Goal: Check status

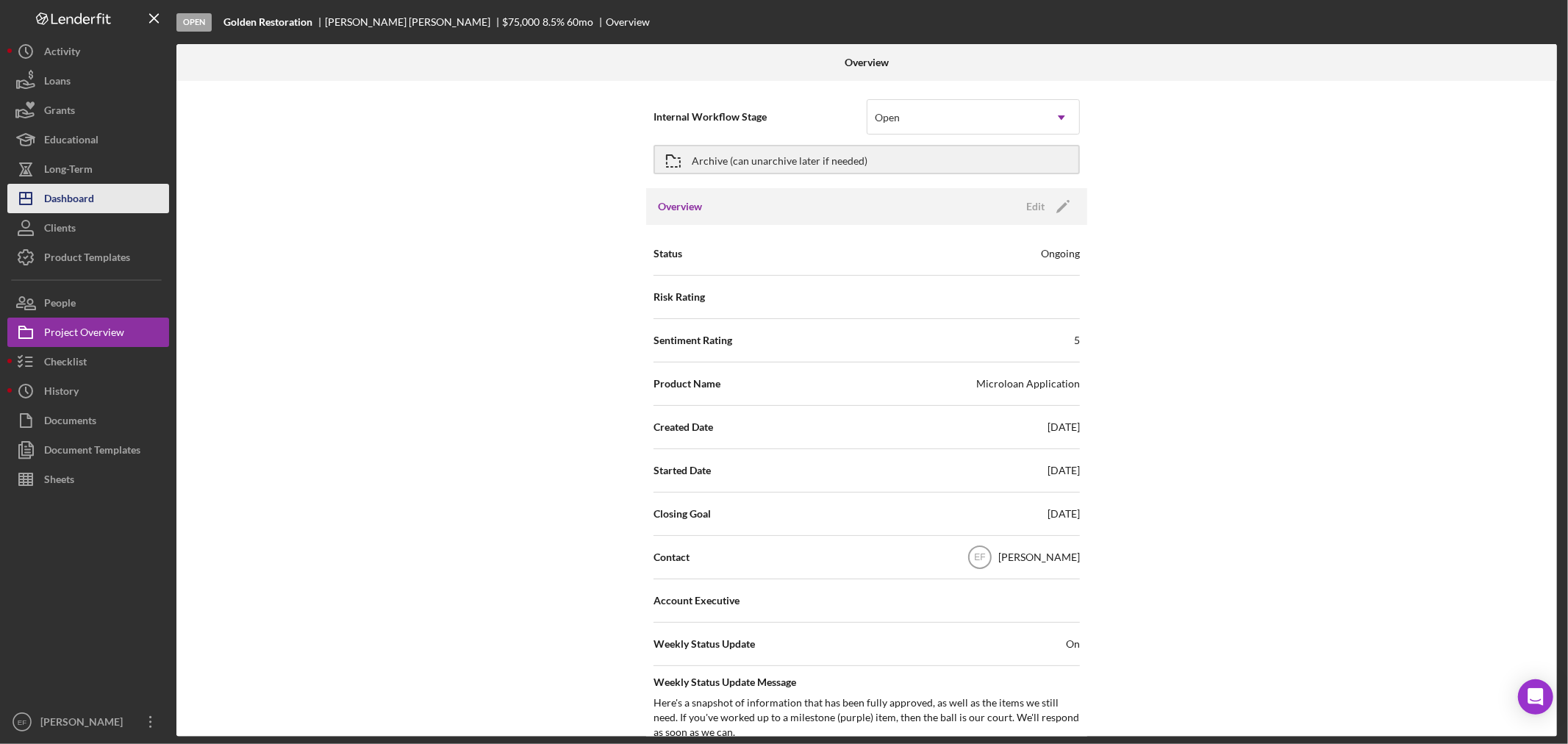
click at [113, 197] on button "Icon/Dashboard Dashboard" at bounding box center [87, 199] width 161 height 30
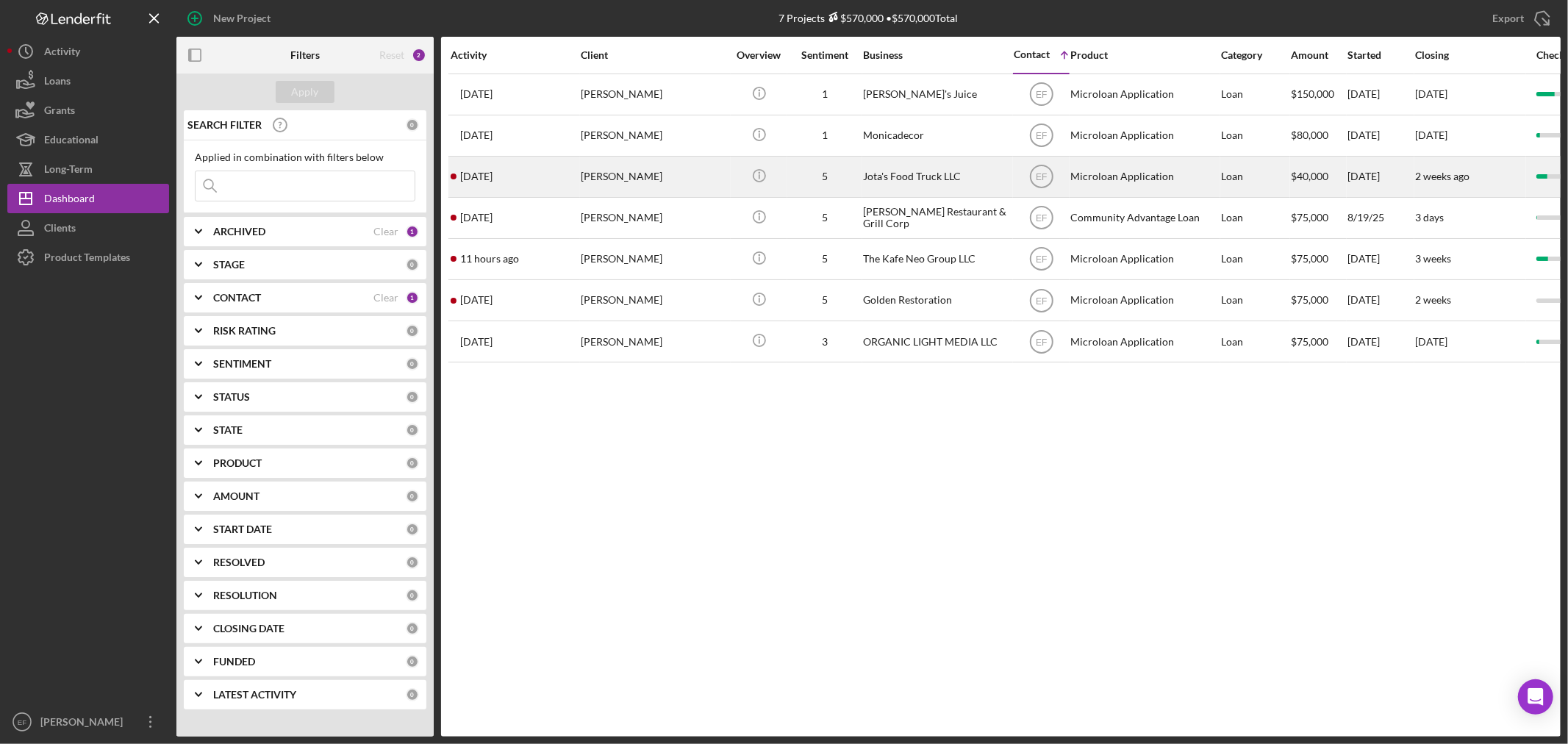
click at [625, 177] on div "[PERSON_NAME]" at bounding box center [654, 177] width 147 height 39
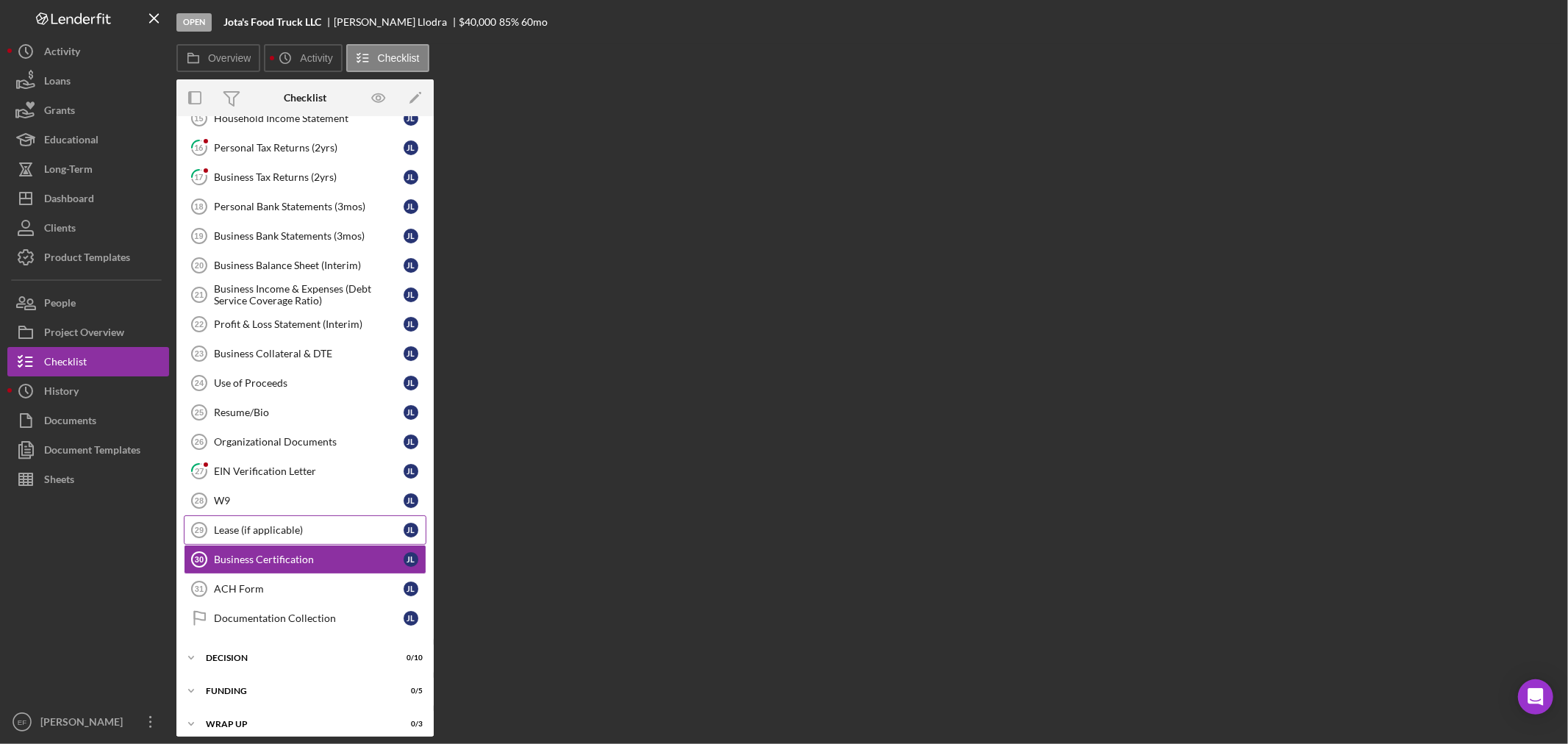
scroll to position [221, 0]
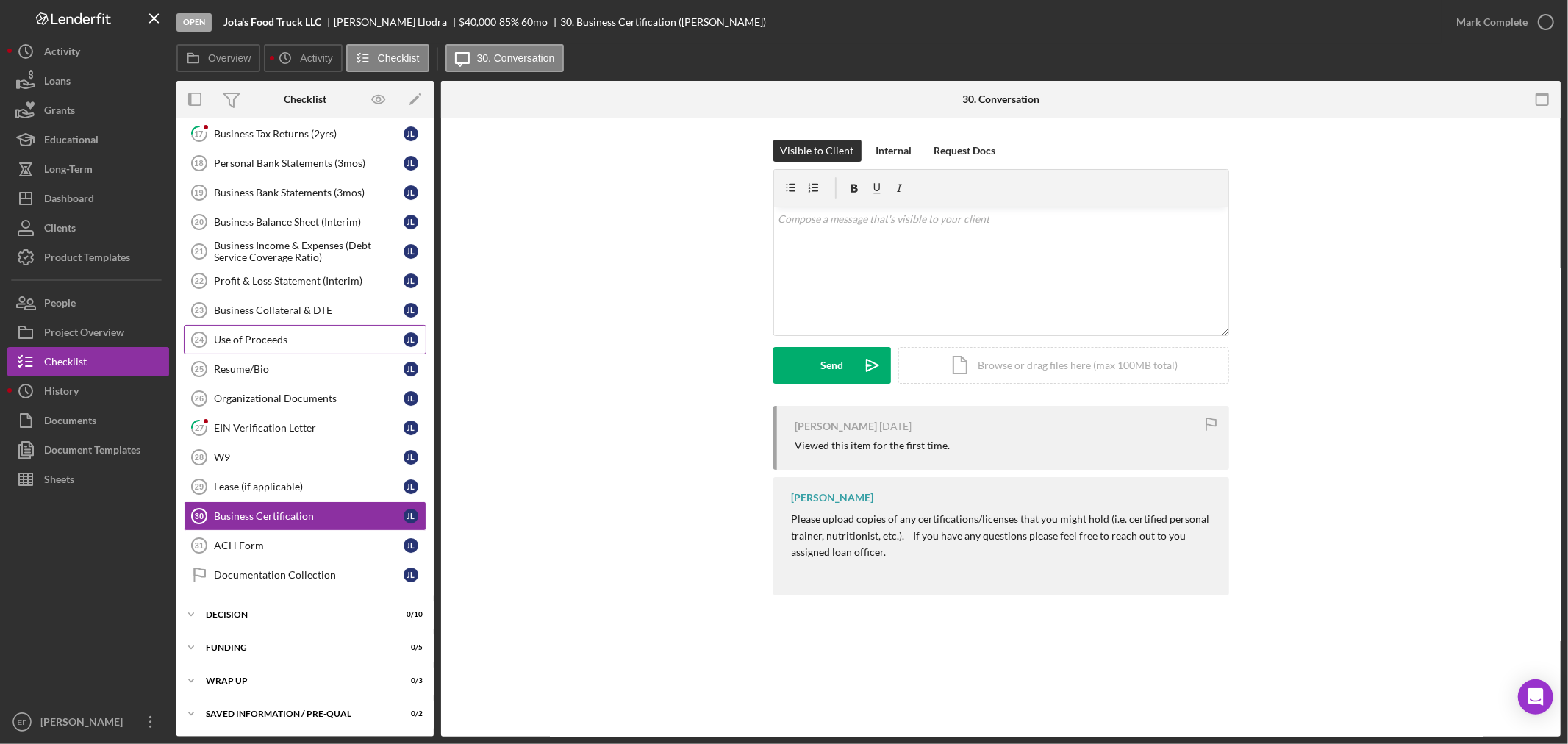
drag, startPoint x: 83, startPoint y: 560, endPoint x: 216, endPoint y: 324, distance: 270.9
click at [83, 549] on div at bounding box center [87, 601] width 161 height 213
drag, startPoint x: 412, startPoint y: 23, endPoint x: 486, endPoint y: 23, distance: 74.0
click at [486, 23] on div "$40,000 $40,000 85 % 60 mo" at bounding box center [509, 22] width 101 height 12
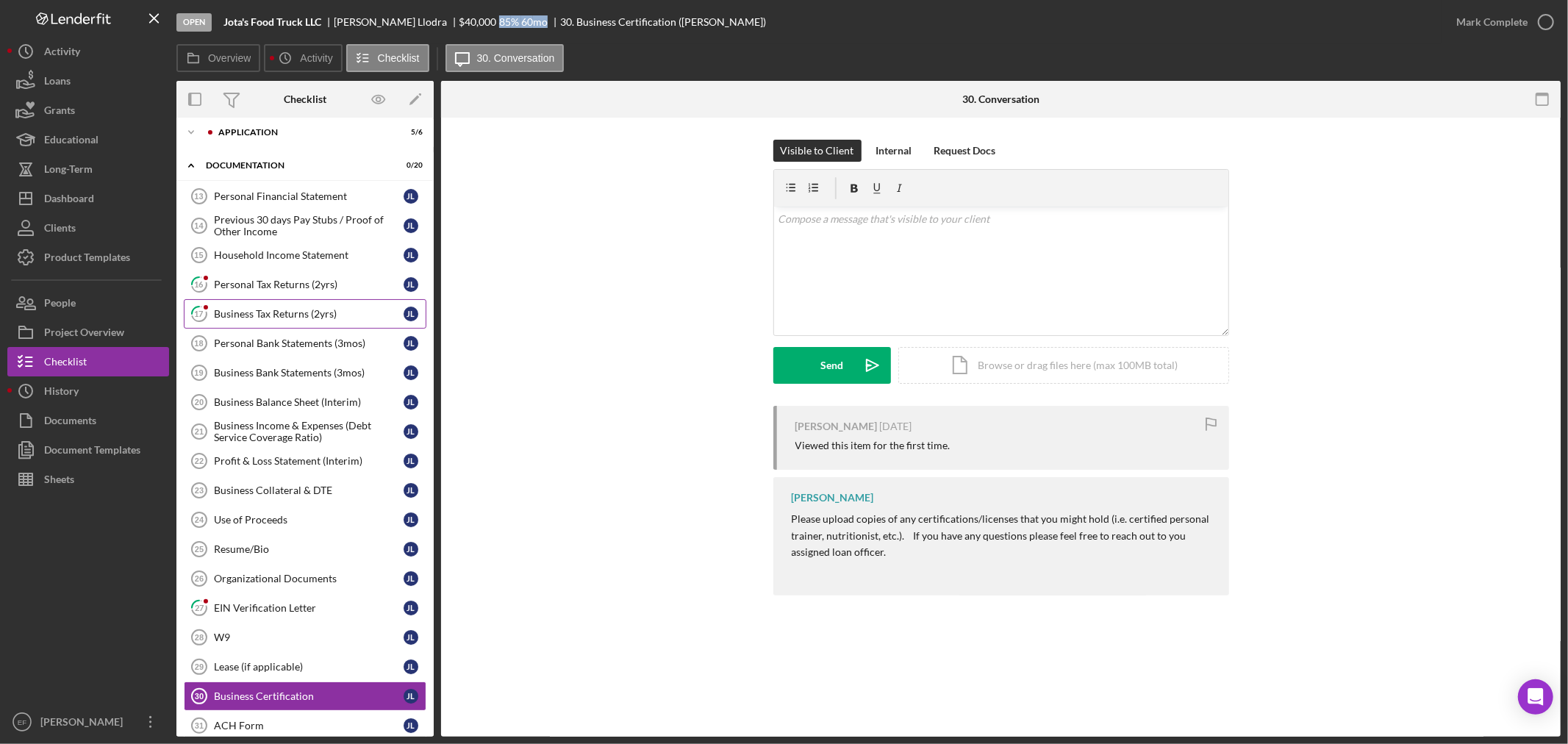
scroll to position [0, 0]
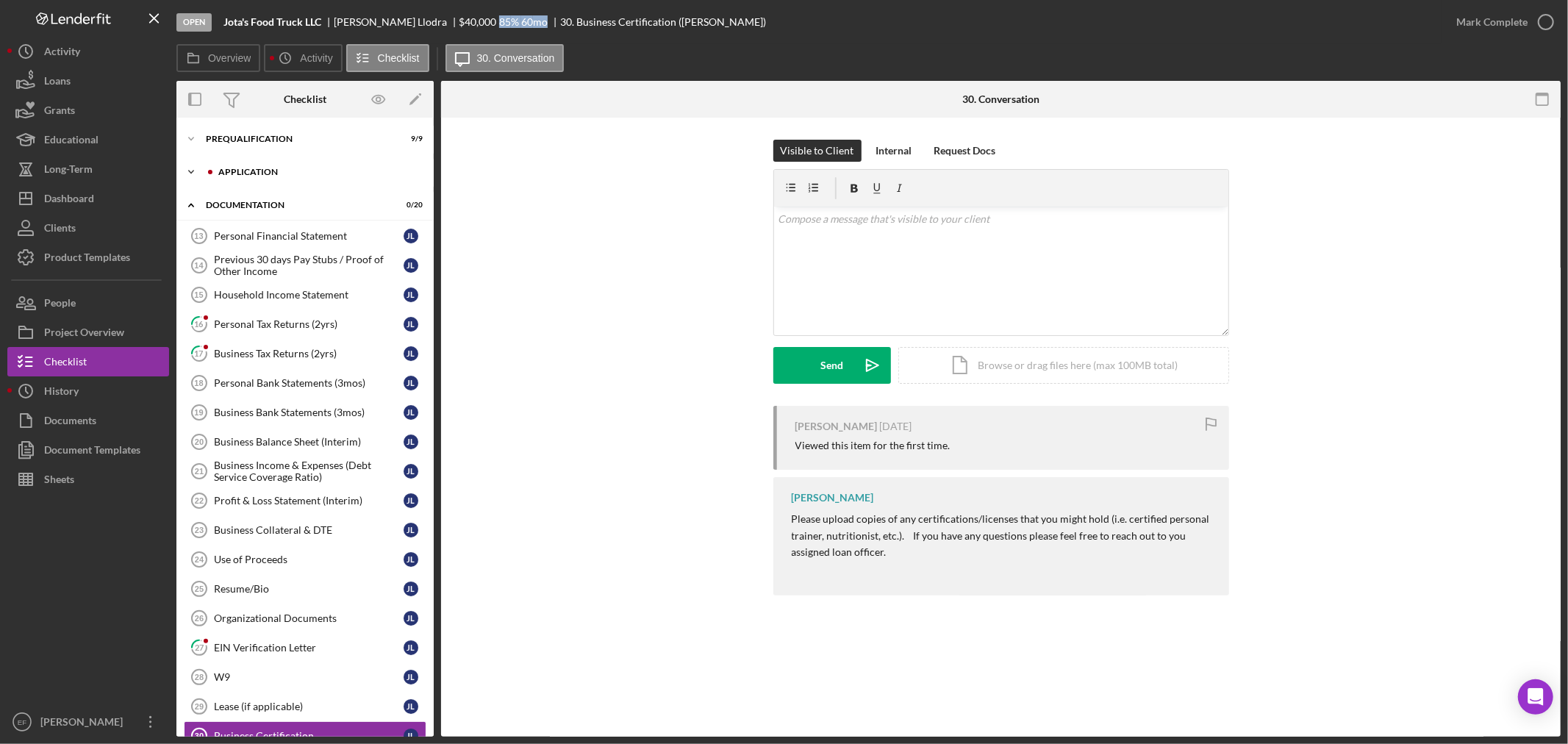
click at [225, 179] on div "Icon/Expander Application 5 / 6" at bounding box center [305, 172] width 257 height 30
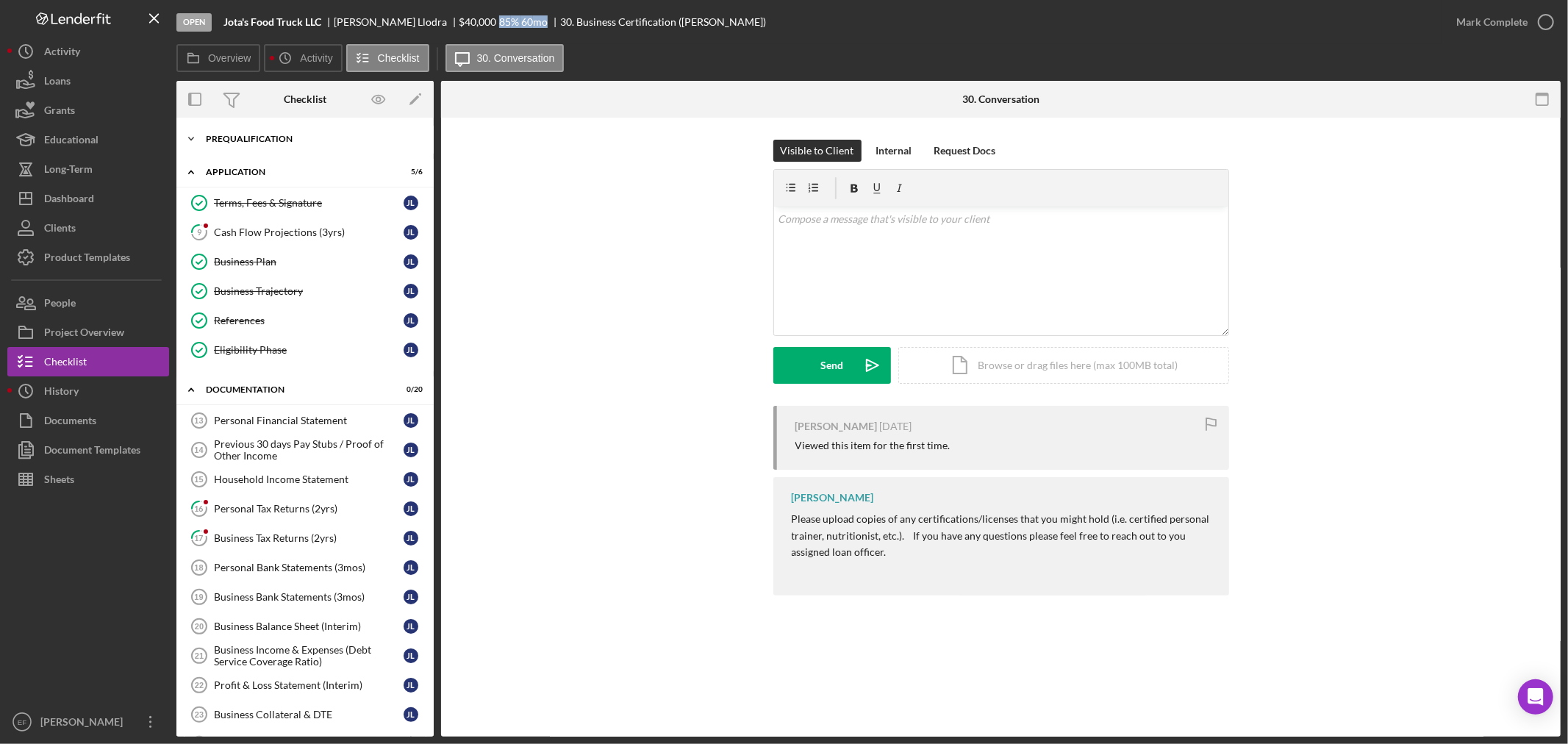
click at [233, 125] on div "Icon/Expander Prequalification 9 / 9" at bounding box center [305, 139] width 257 height 30
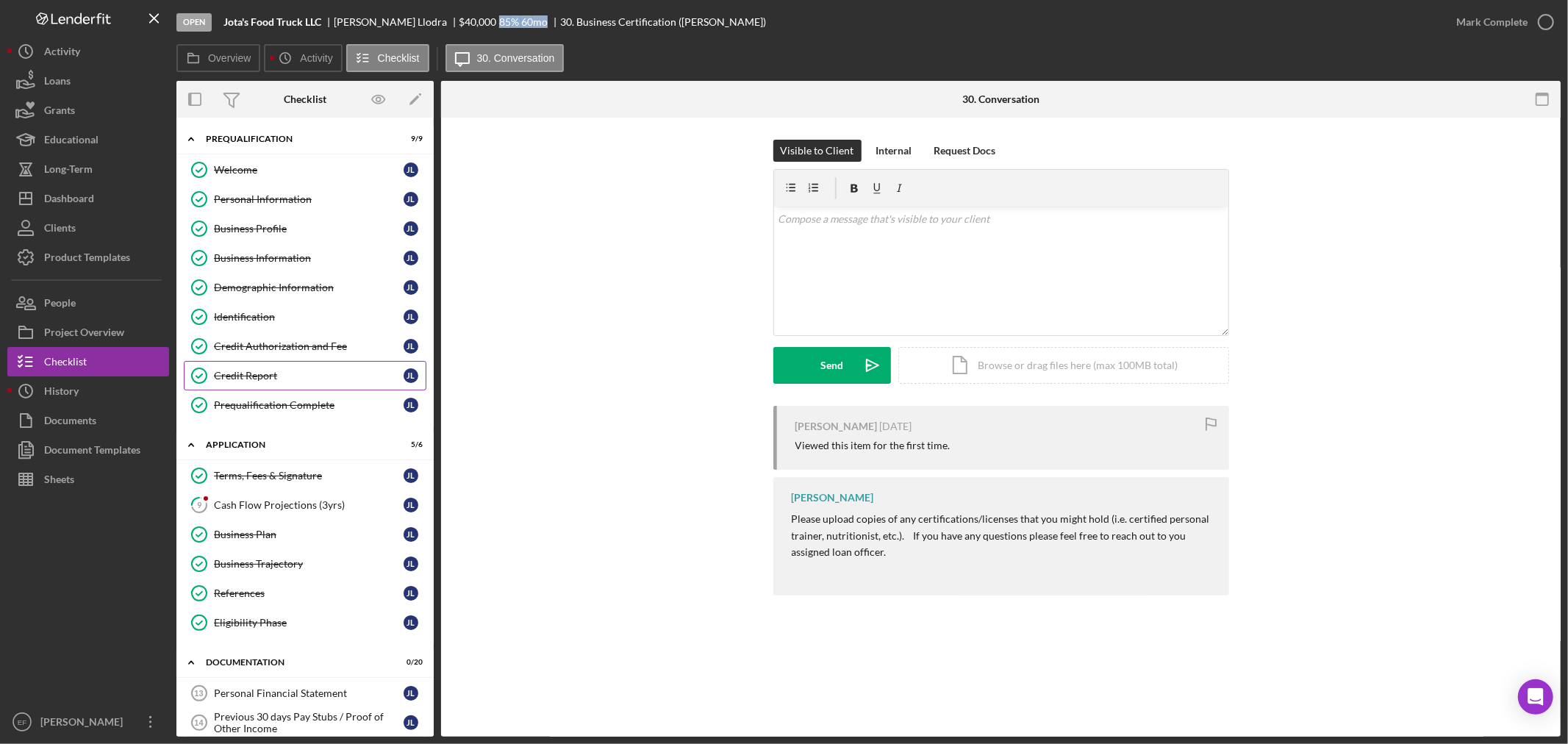
click at [240, 383] on link "Credit Report Credit Report [PERSON_NAME]" at bounding box center [305, 376] width 242 height 30
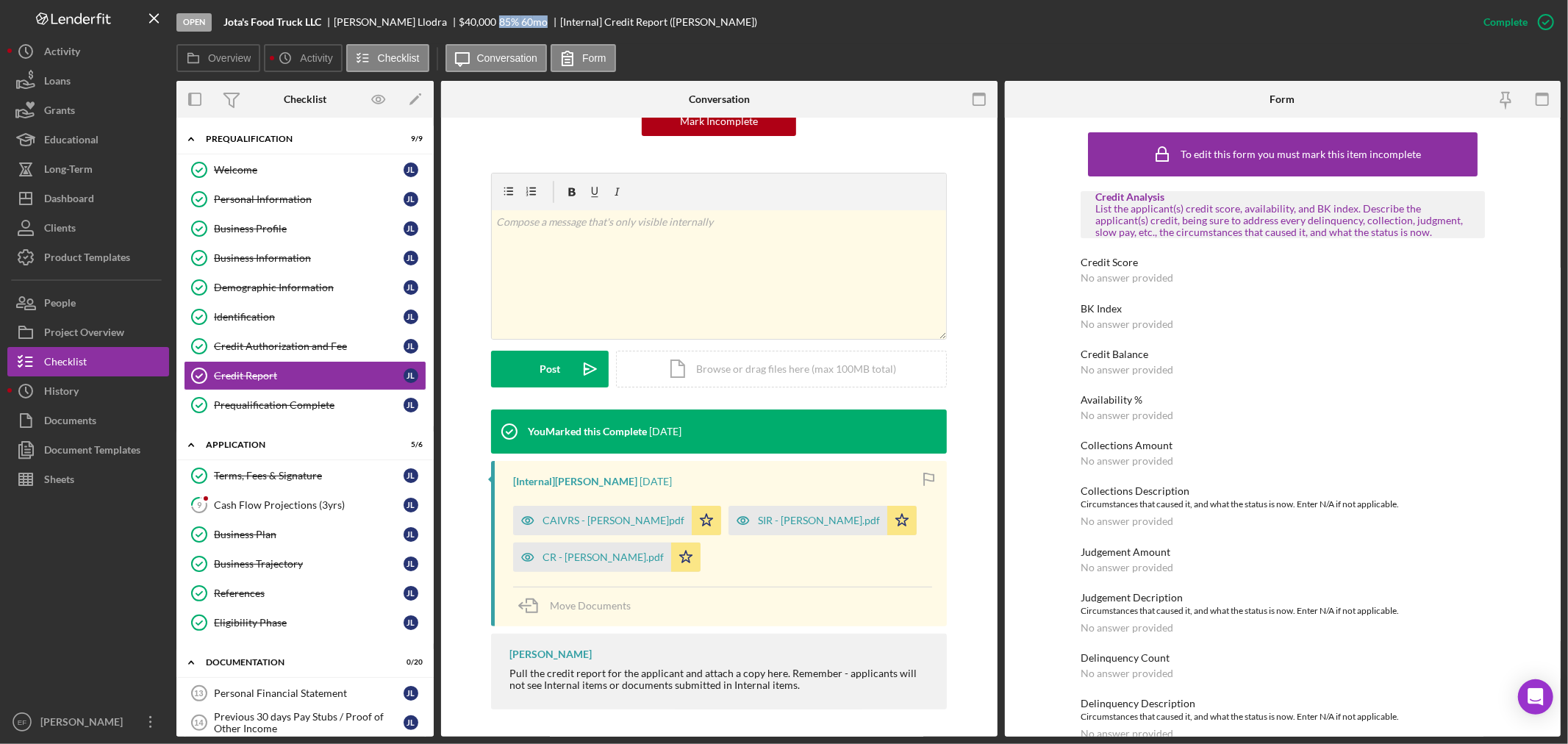
scroll to position [172, 0]
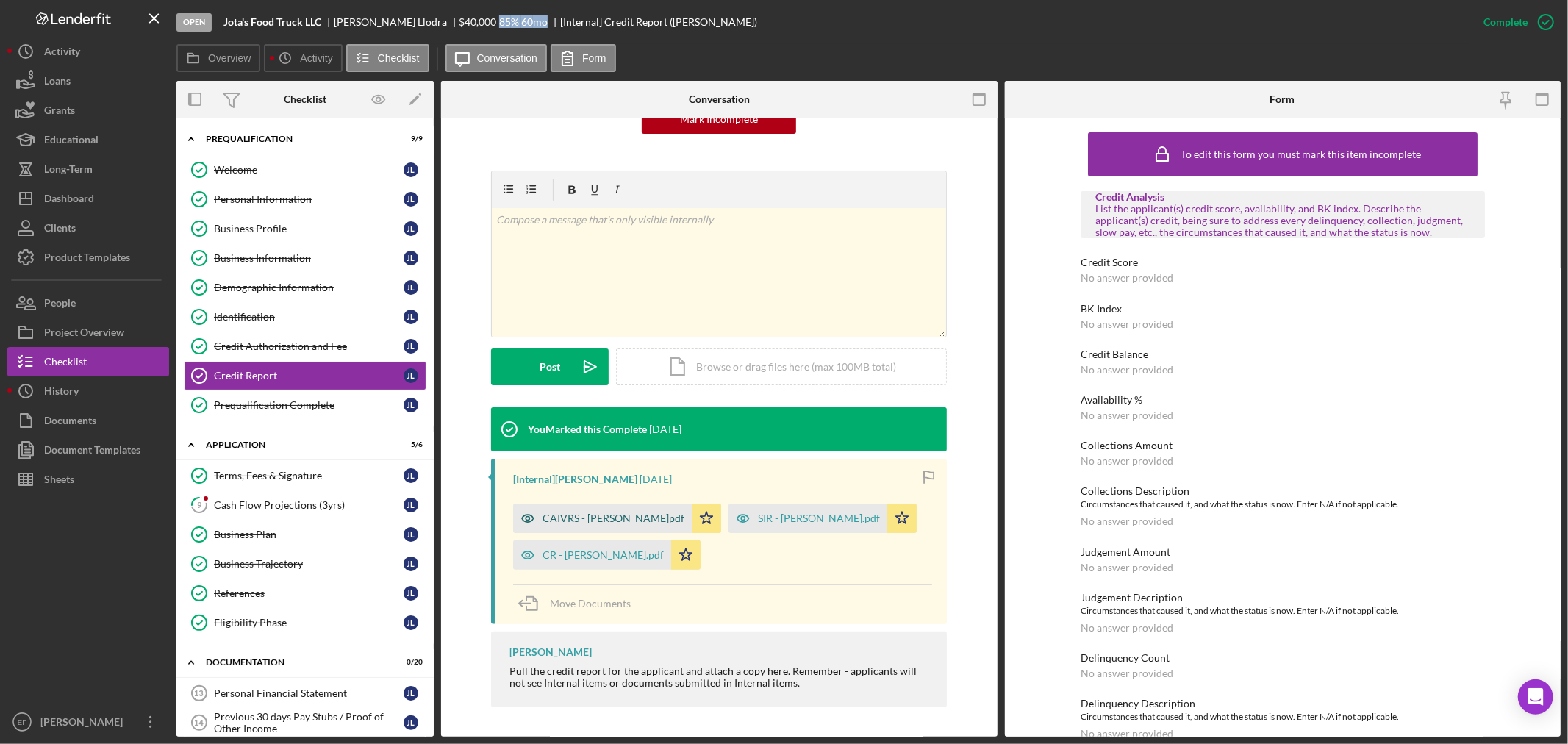
click at [570, 509] on div "CAIVRS - [PERSON_NAME]pdf" at bounding box center [602, 519] width 179 height 30
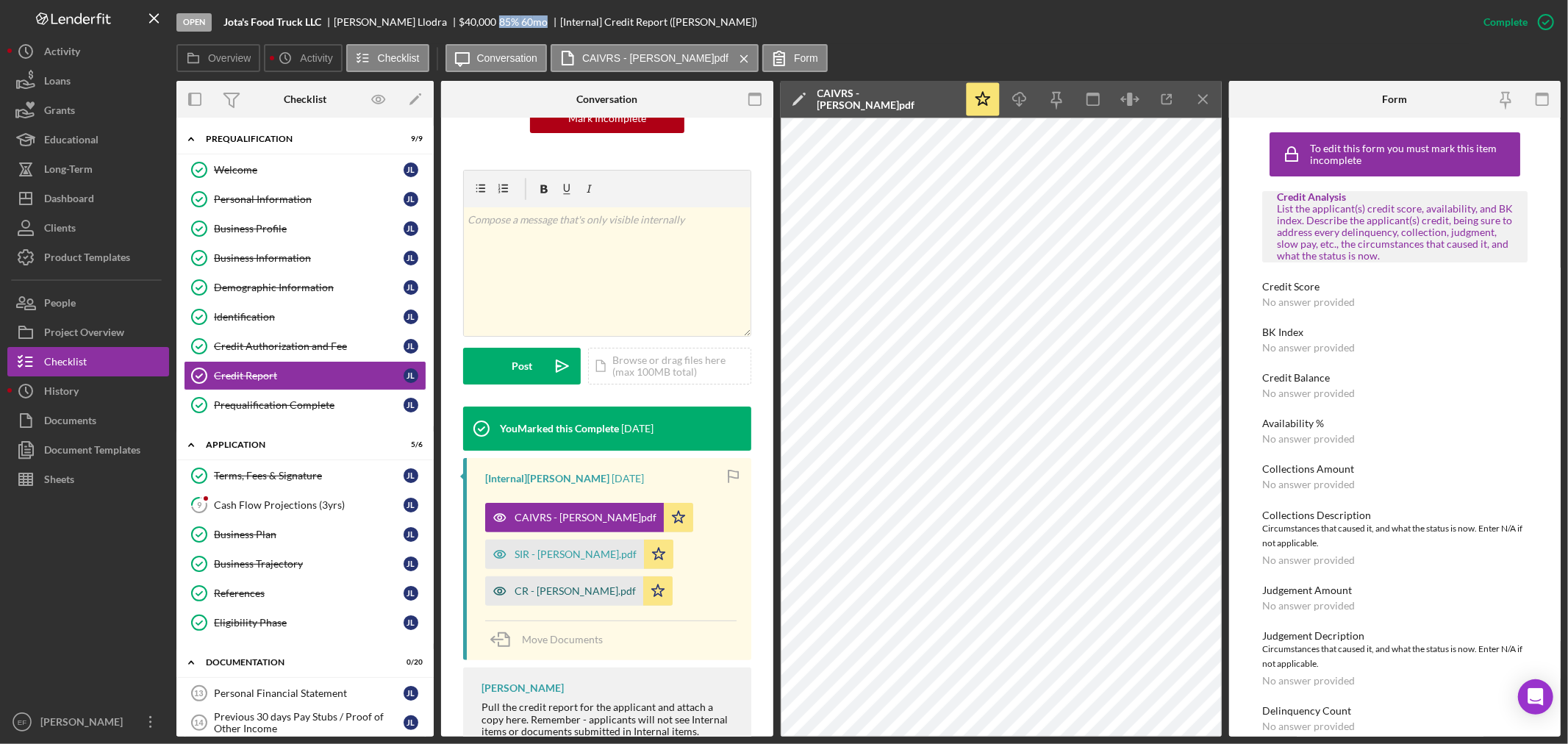
click at [544, 594] on div "CR - [PERSON_NAME].pdf" at bounding box center [575, 591] width 122 height 12
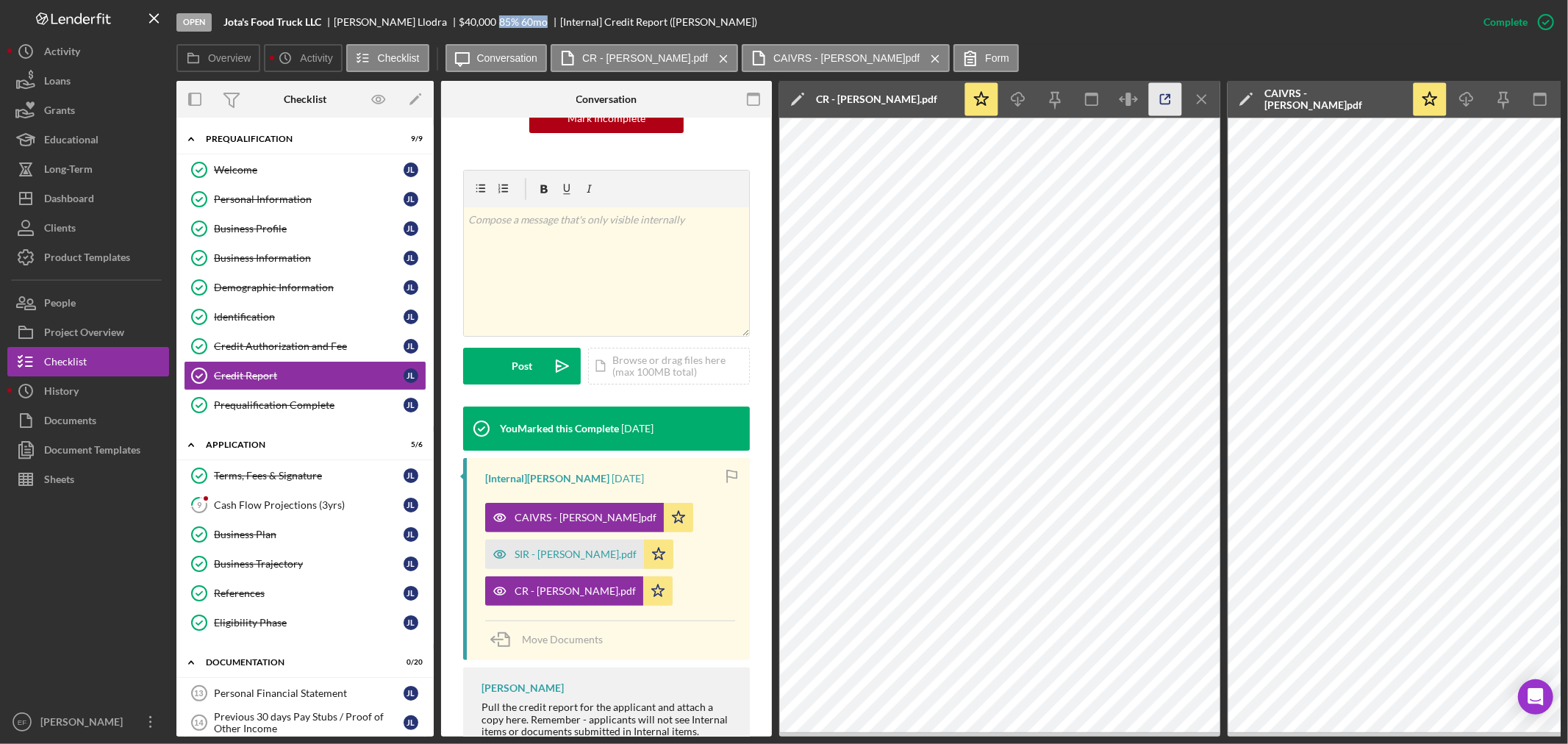
click at [1163, 98] on icon "button" at bounding box center [1166, 100] width 33 height 33
click at [65, 200] on div "Dashboard" at bounding box center [69, 200] width 50 height 33
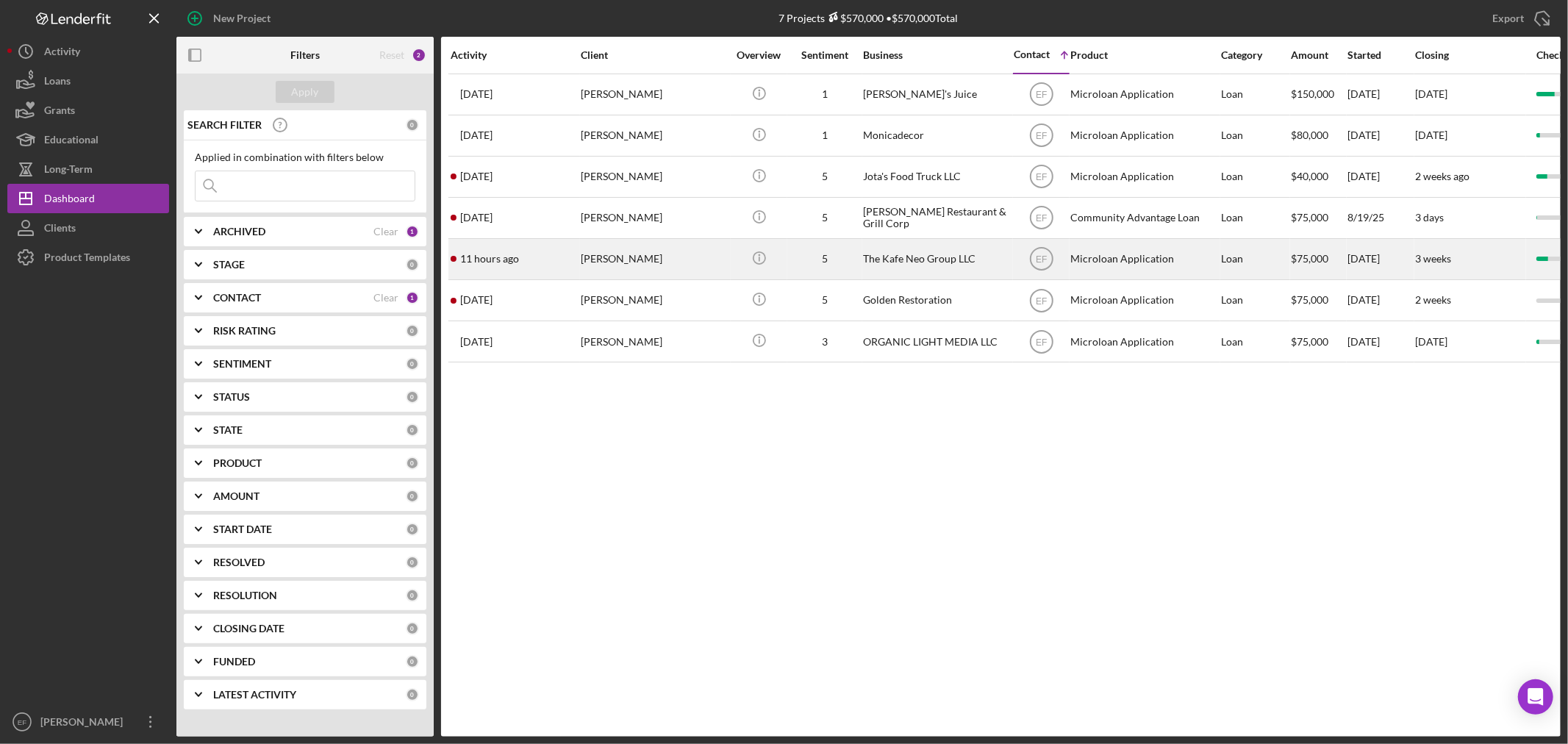
click at [597, 272] on div "[PERSON_NAME]" at bounding box center [654, 259] width 147 height 39
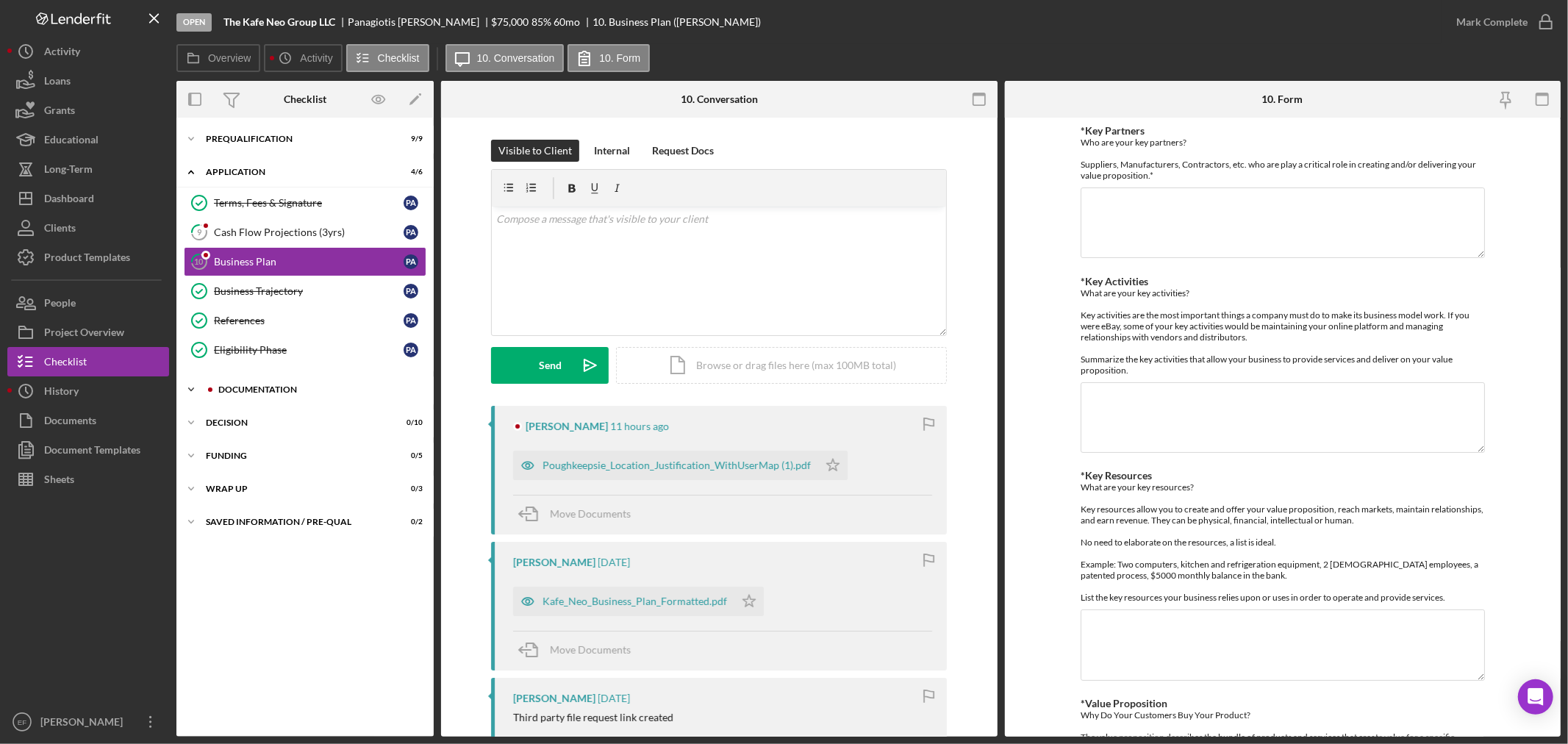
click at [226, 392] on div "Documentation" at bounding box center [317, 389] width 197 height 9
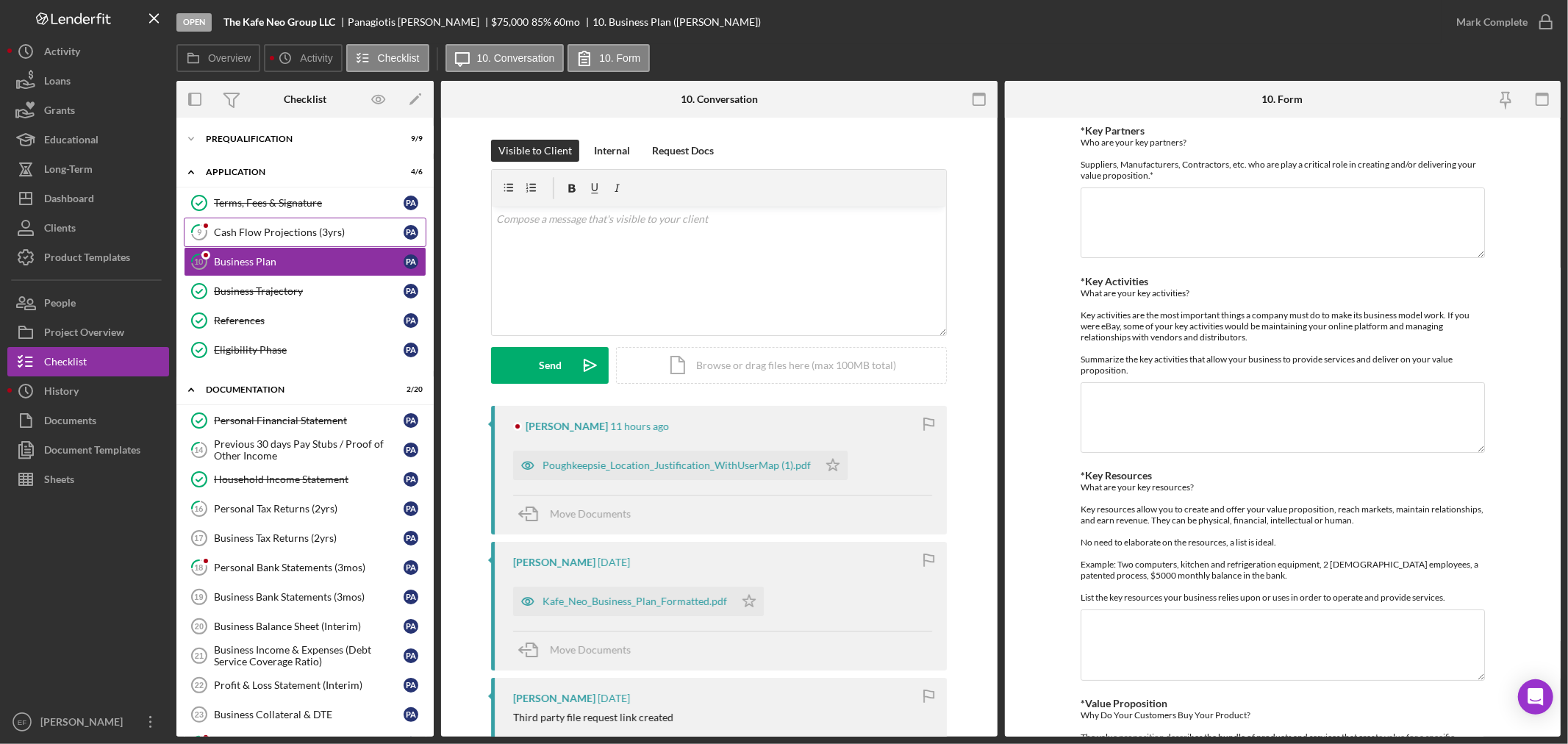
click at [218, 231] on div "Cash Flow Projections (3yrs)" at bounding box center [308, 232] width 189 height 12
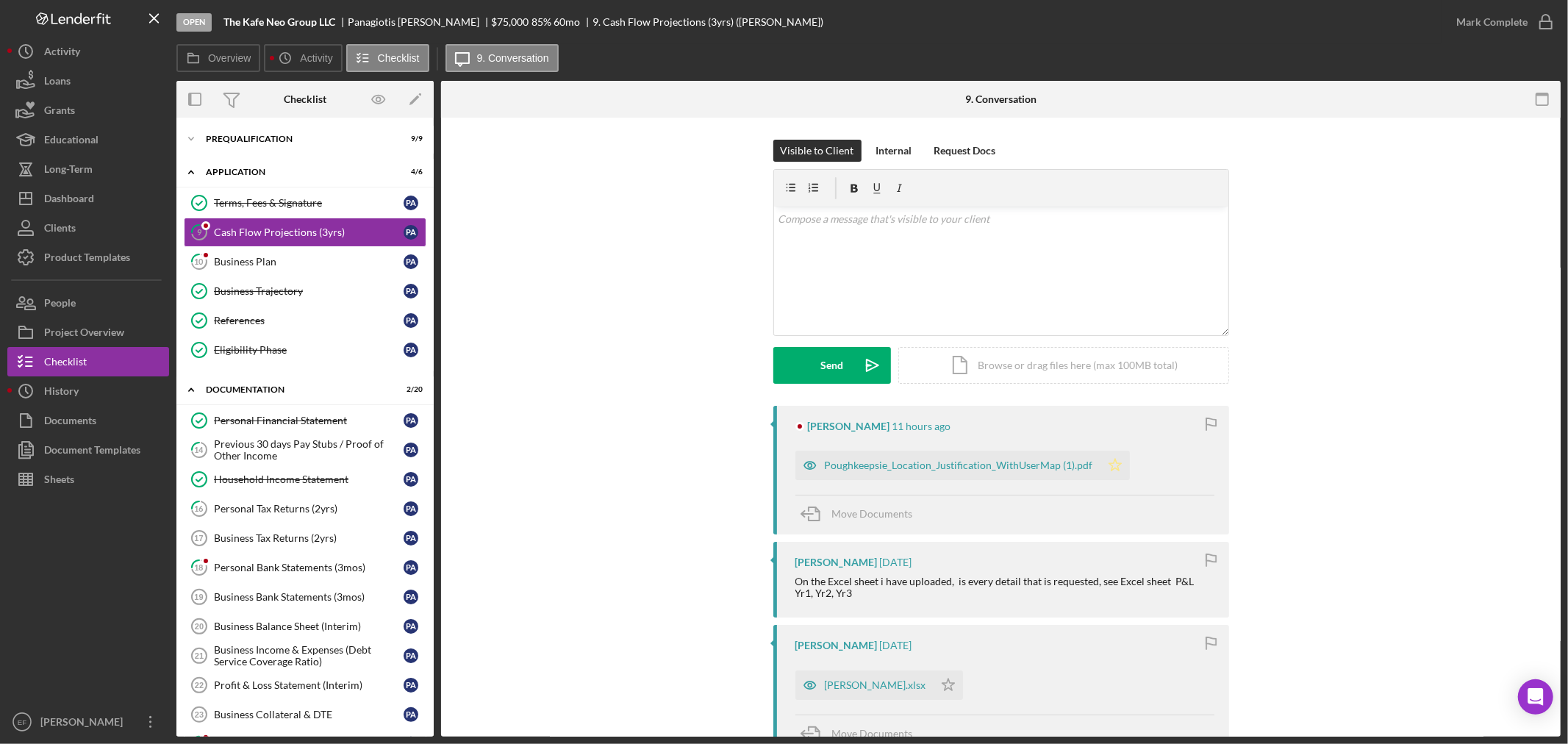
click at [1113, 464] on polygon "button" at bounding box center [1115, 464] width 12 height 12
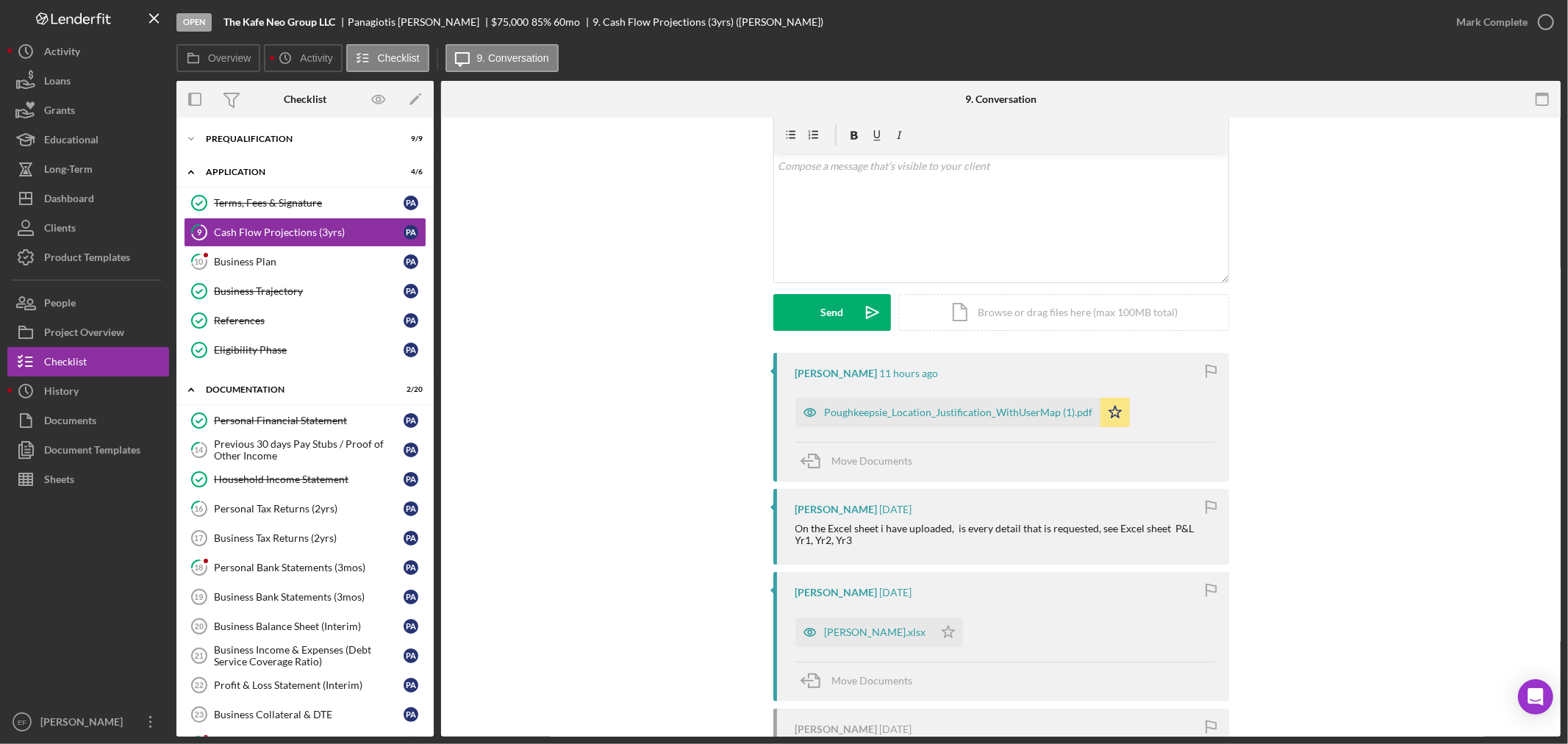
scroll to position [82, 0]
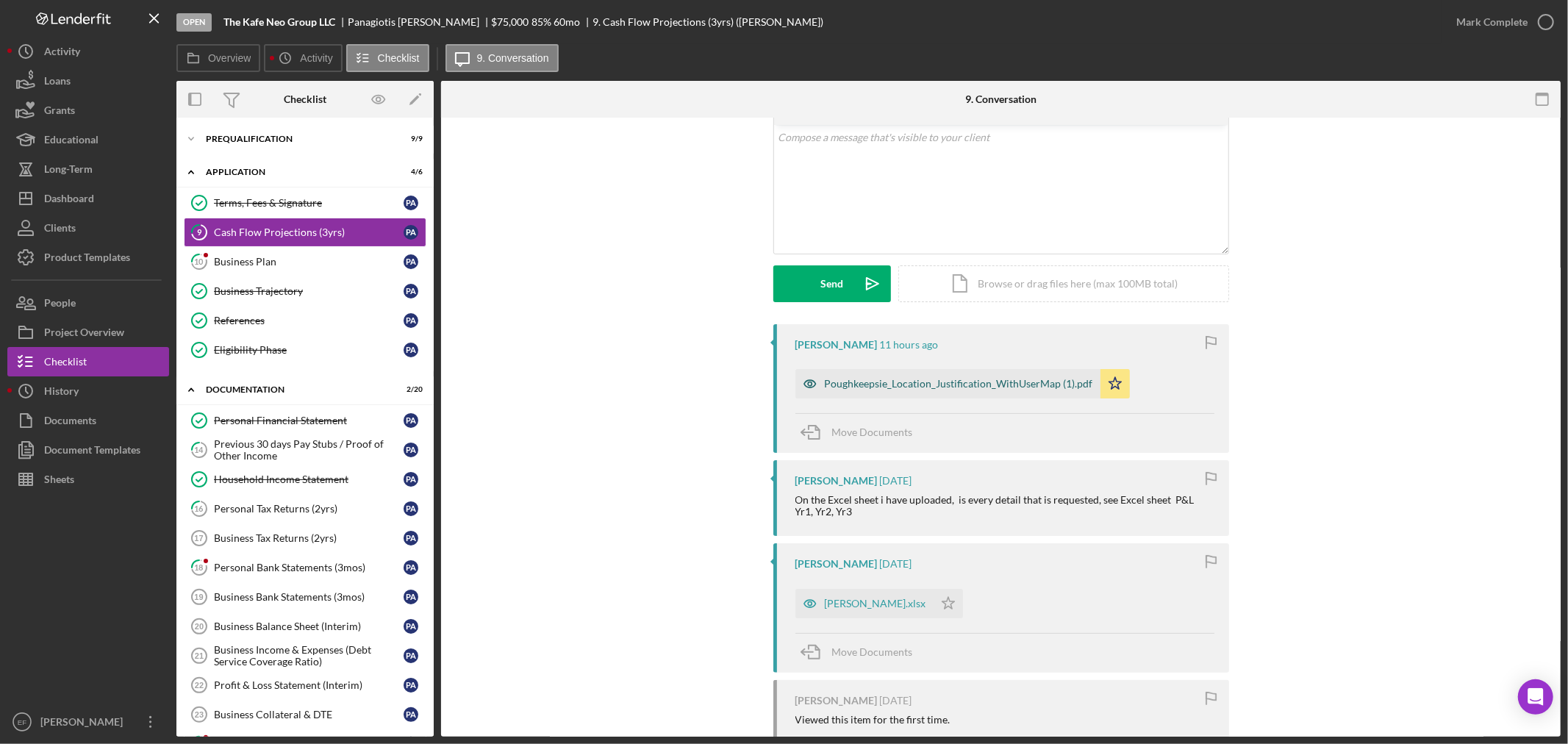
click at [847, 381] on div "Poughkeepsie_Location_Justification_WithUserMap (1).pdf" at bounding box center [959, 384] width 268 height 12
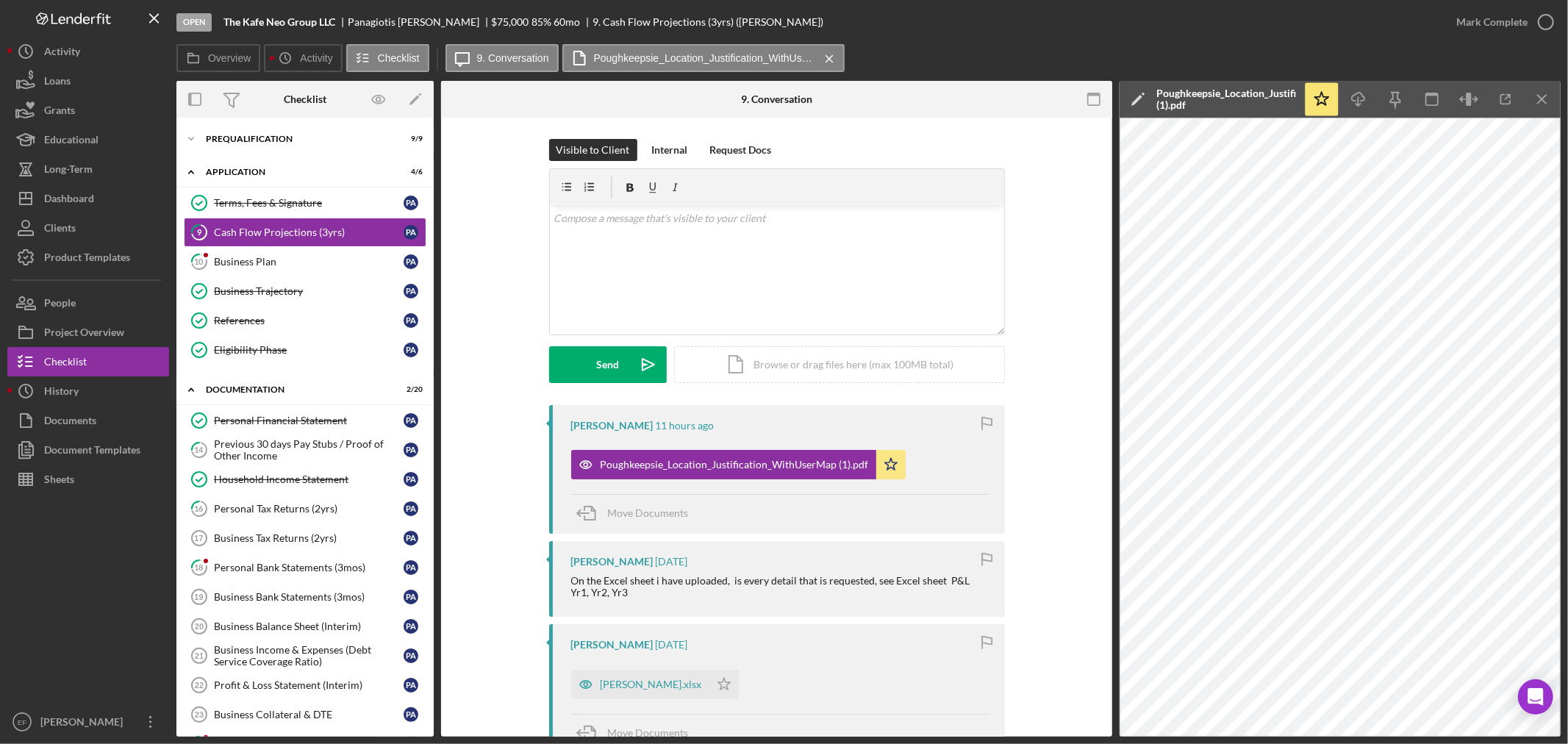
scroll to position [0, 0]
click at [589, 261] on div "v Color teal Color pink Remove color Add row above Add row below Add column bef…" at bounding box center [777, 271] width 455 height 129
click at [616, 254] on div "v Color teal Color pink Remove color Add row above Add row below Add column bef…" at bounding box center [777, 271] width 455 height 129
click at [744, 225] on p "can you please upload the revised pre" at bounding box center [777, 219] width 446 height 16
click at [582, 368] on button "Send Icon/icon-invite-send" at bounding box center [607, 365] width 118 height 37
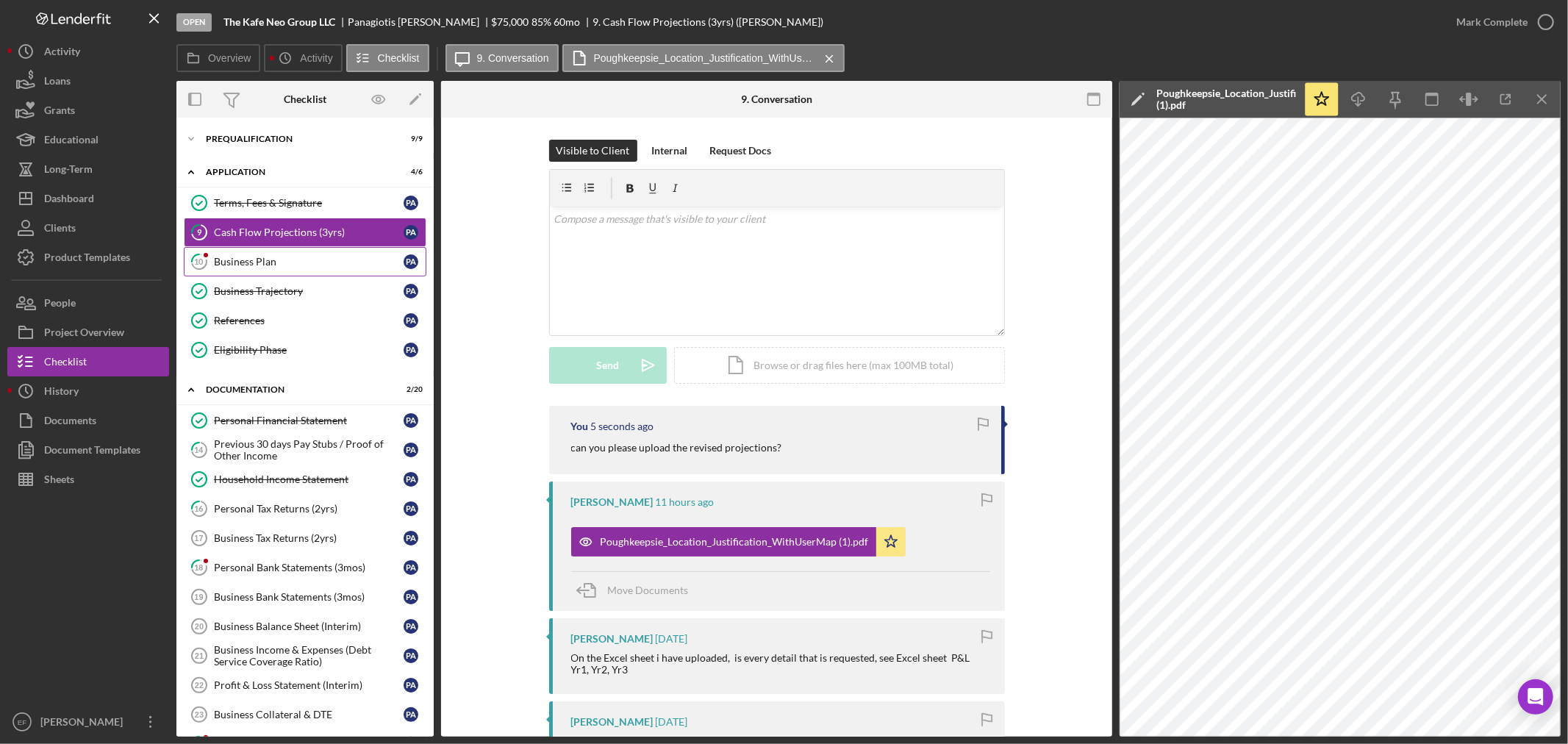
click at [246, 253] on link "10 Business Plan P A" at bounding box center [305, 262] width 242 height 30
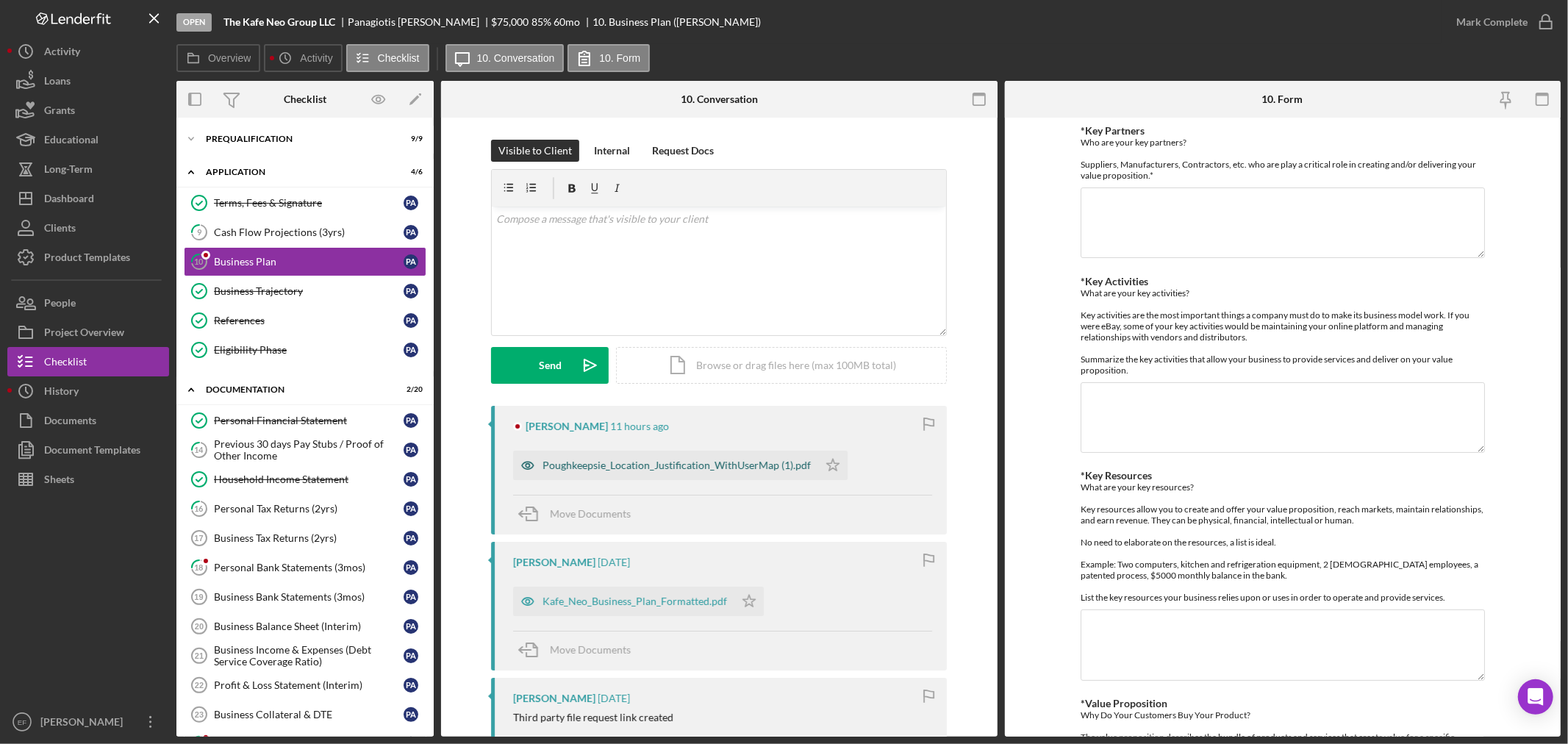
click at [678, 460] on div "Poughkeepsie_Location_Justification_WithUserMap (1).pdf" at bounding box center [677, 465] width 268 height 12
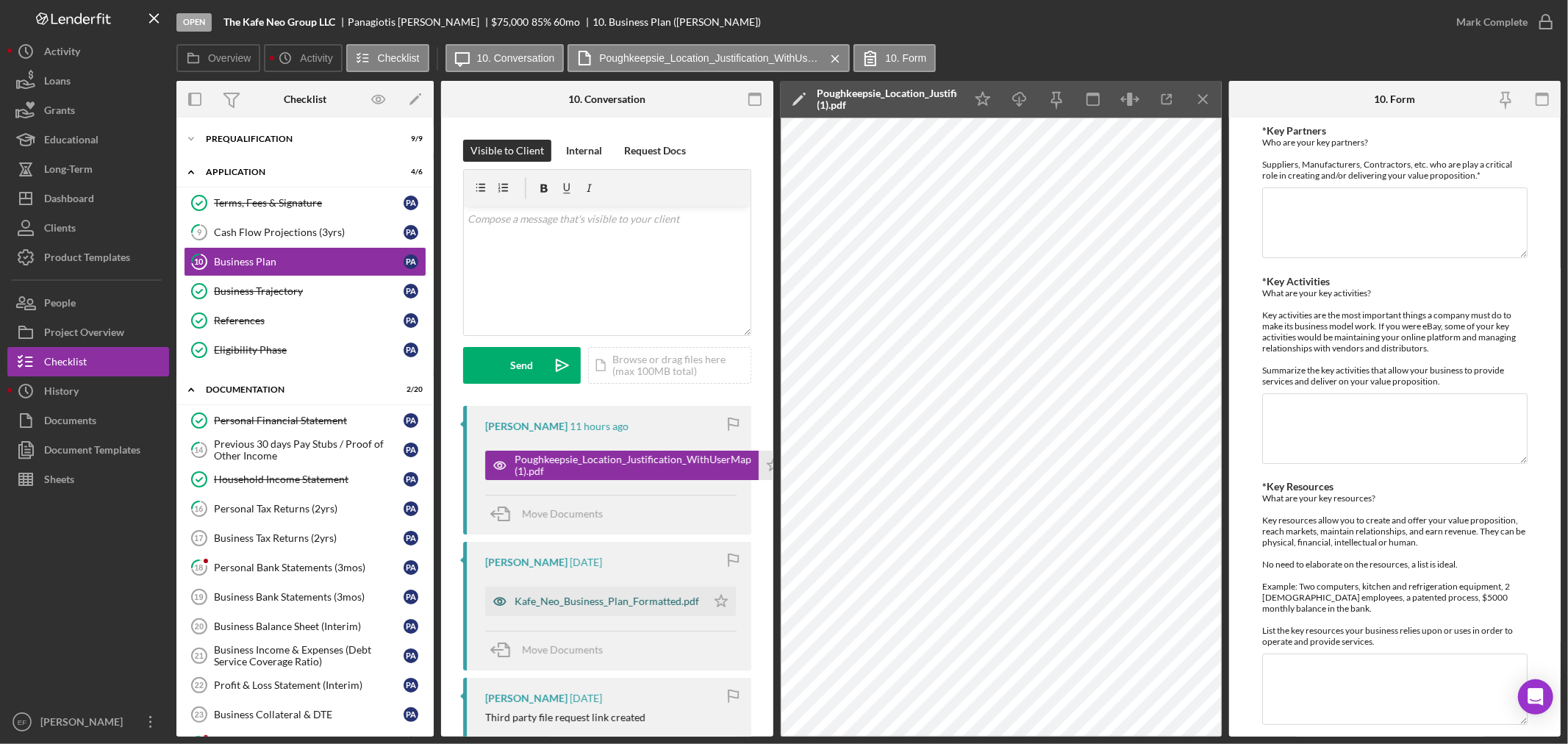
click at [548, 601] on div "Kafe_Neo_Business_Plan_Formatted.pdf" at bounding box center [607, 601] width 185 height 12
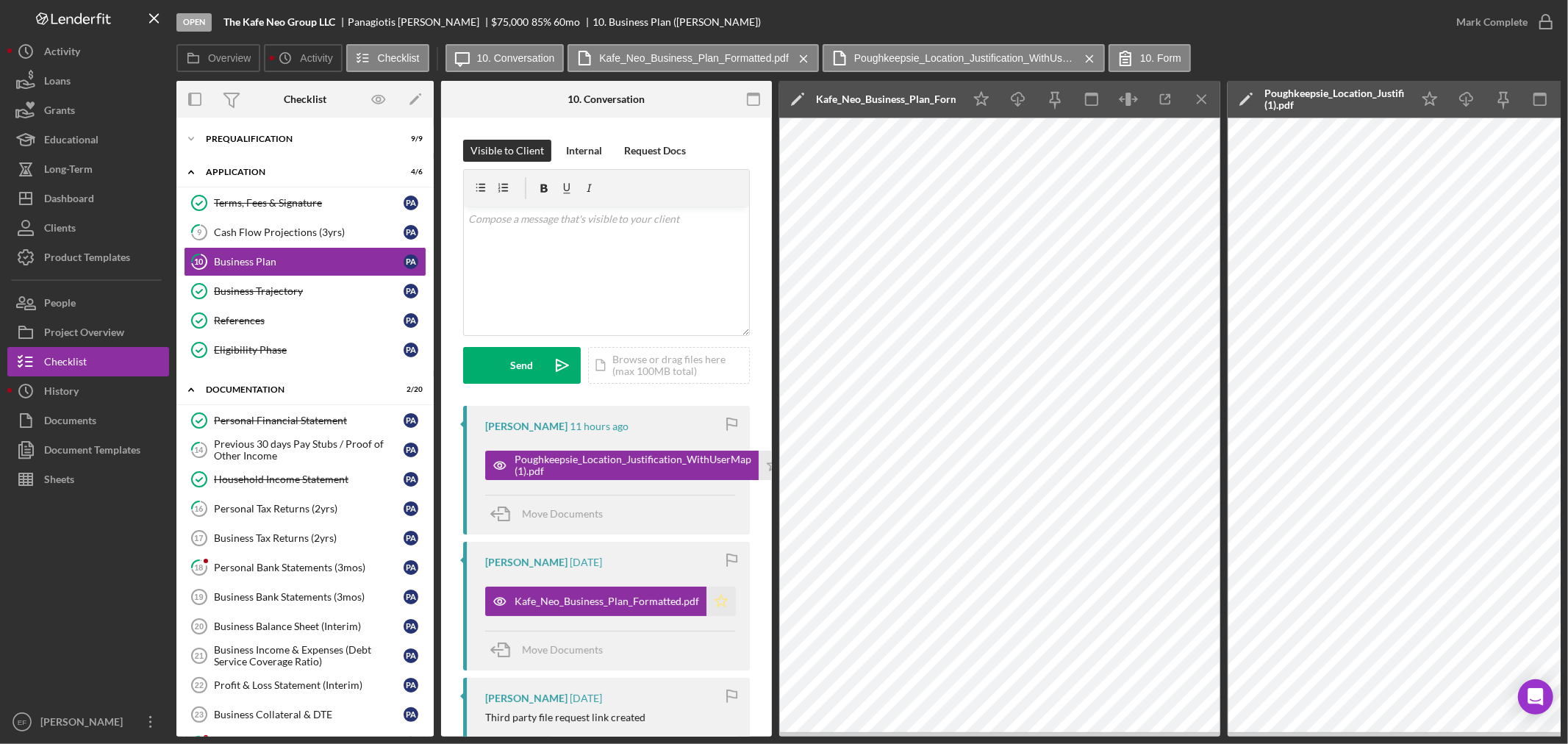
click at [721, 597] on icon "Icon/Star" at bounding box center [721, 602] width 30 height 30
click at [83, 352] on div "Checklist" at bounding box center [65, 363] width 43 height 33
click at [76, 200] on div "Dashboard" at bounding box center [69, 200] width 50 height 33
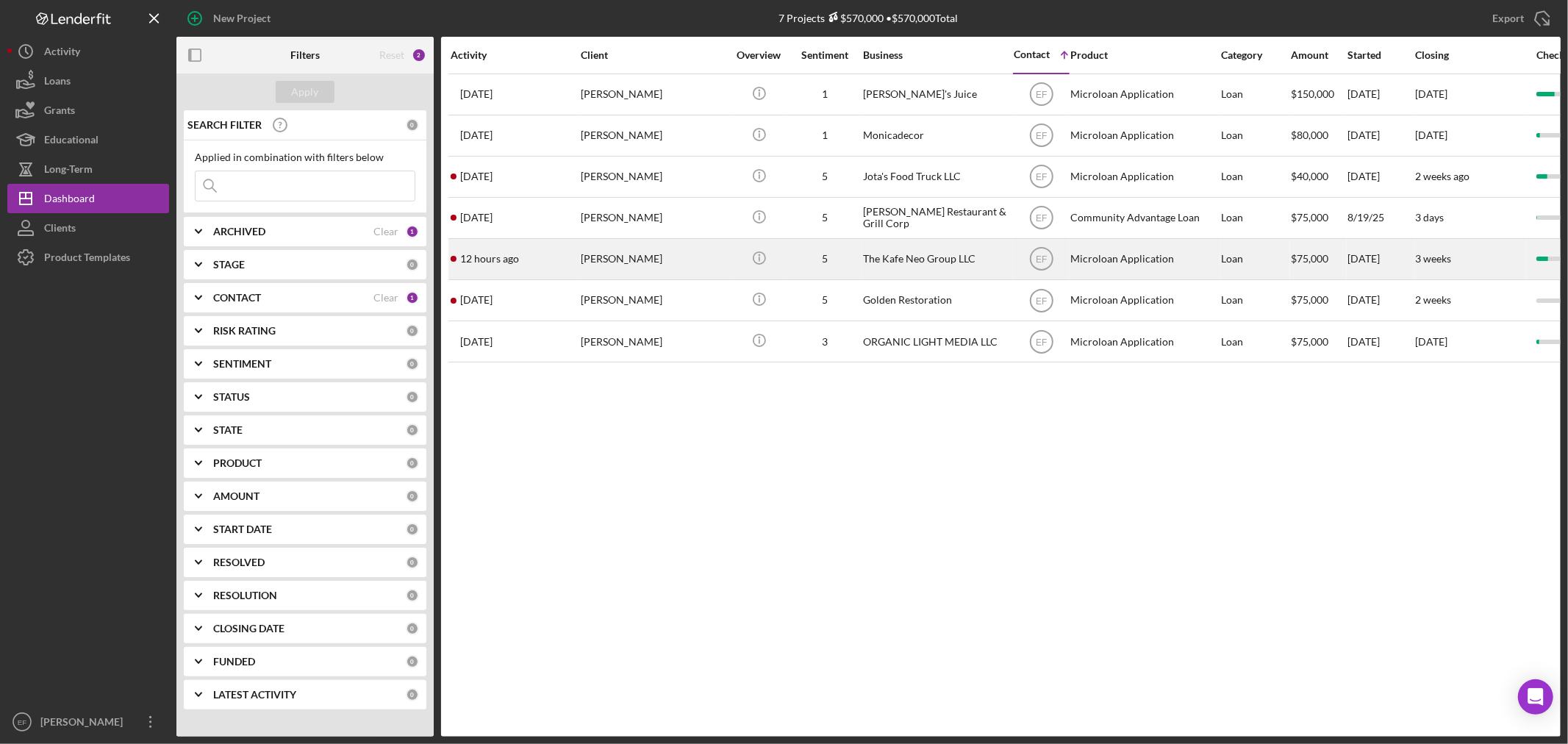
click at [611, 263] on div "[PERSON_NAME]" at bounding box center [654, 259] width 147 height 39
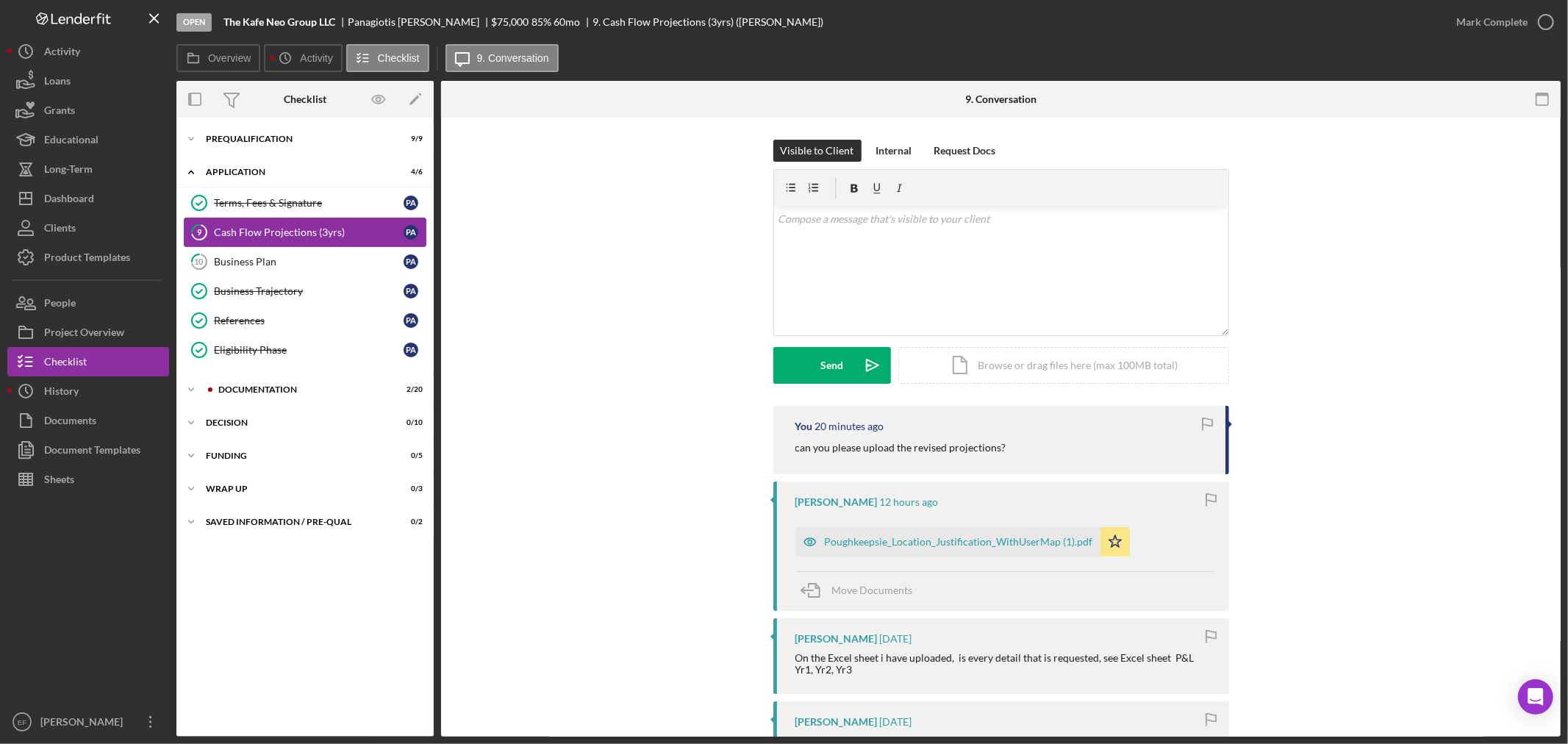
click at [252, 226] on div "Cash Flow Projections (3yrs)" at bounding box center [308, 232] width 189 height 12
click at [302, 636] on div "Icon/Expander Prequalification 9 / 9 Icon/Expander Application 4 / 6 Terms, Fee…" at bounding box center [305, 427] width 257 height 604
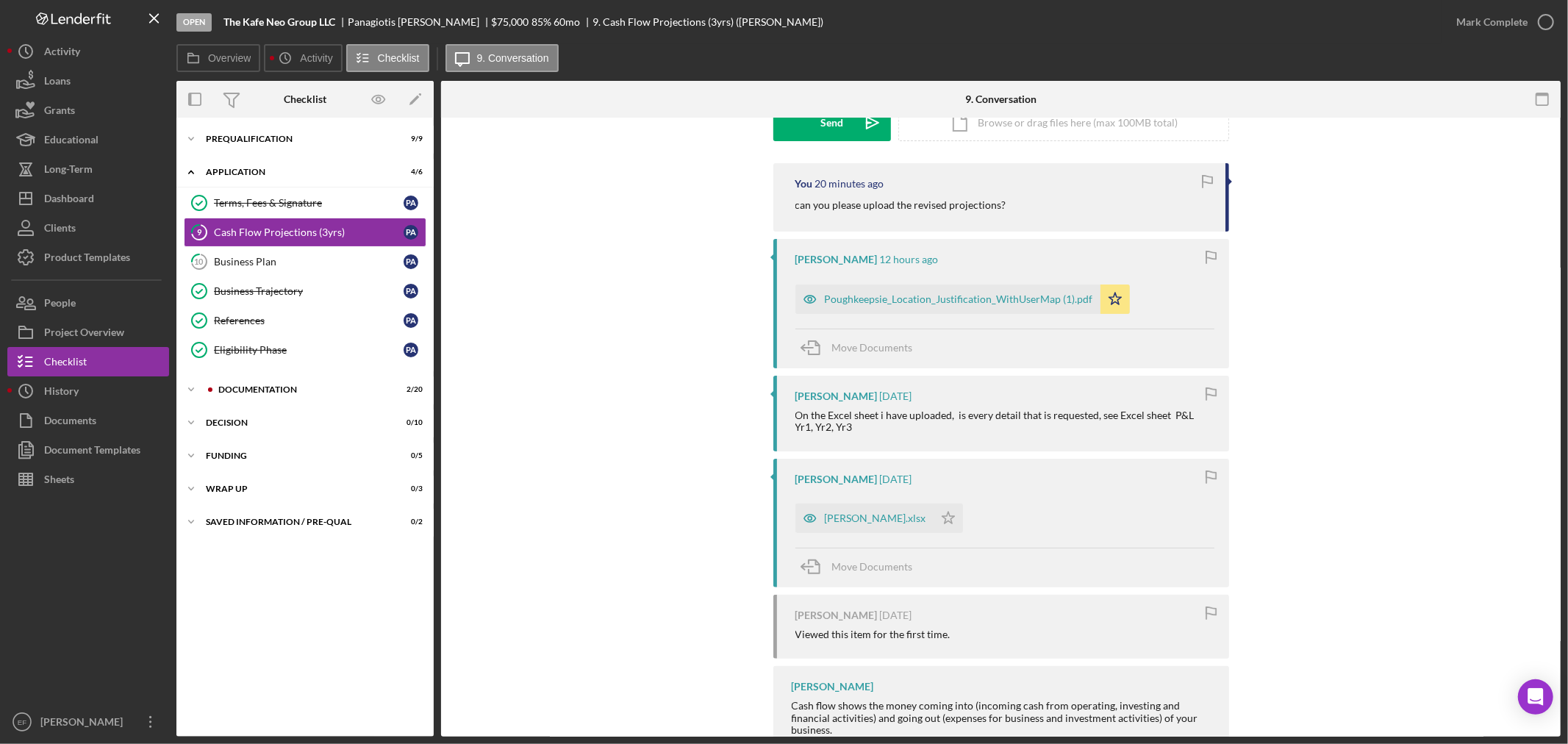
scroll to position [245, 0]
click at [239, 256] on div "Business Plan" at bounding box center [308, 261] width 189 height 12
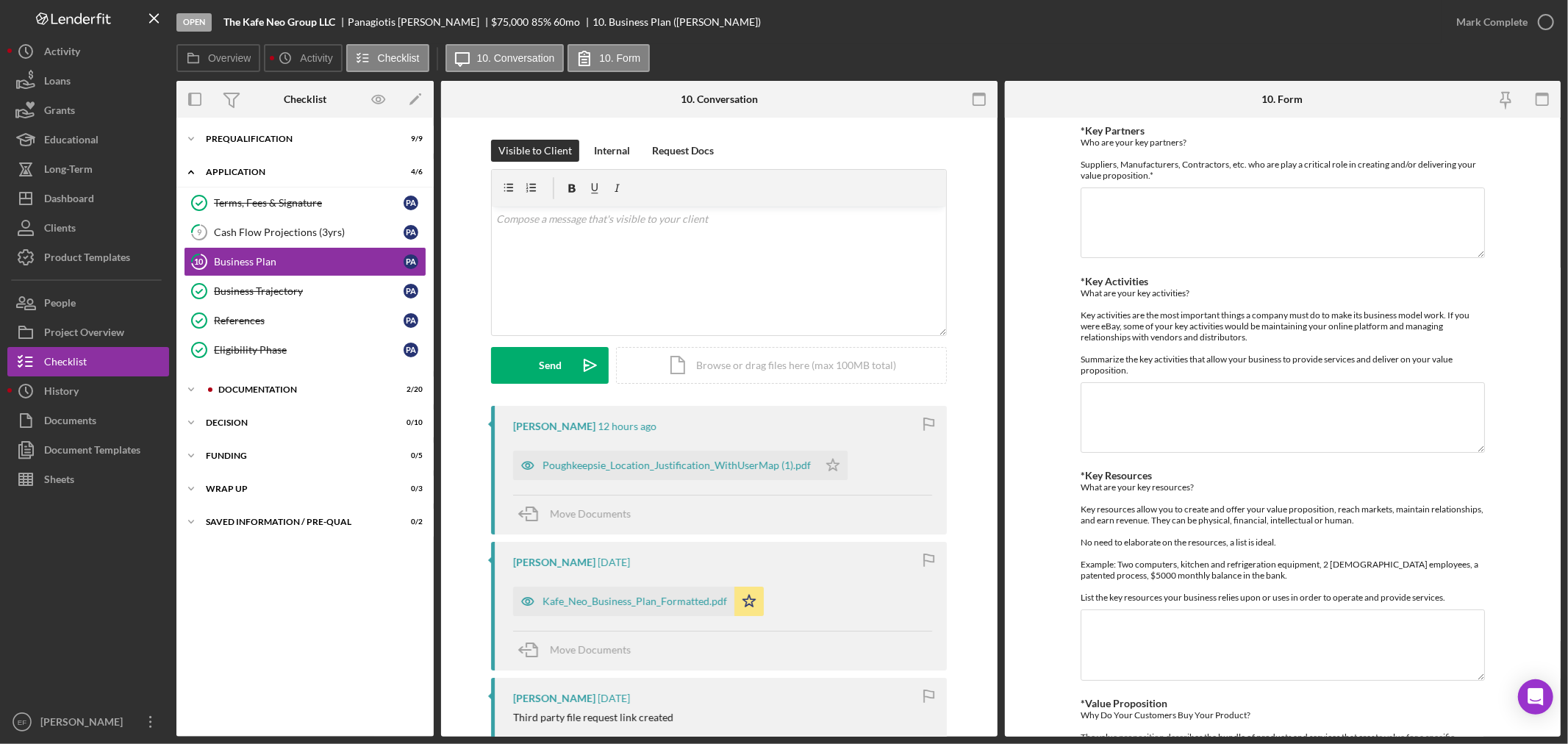
click at [1032, 639] on form "*Key Partners Who are your key partners? Suppliers, Manufacturers, Contractors,…" at bounding box center [1283, 427] width 557 height 619
click at [983, 615] on div "Visible to Client Internal Request Docs v Color teal Color pink Remove color Ad…" at bounding box center [720, 675] width 557 height 1114
